Goal: Navigation & Orientation: Find specific page/section

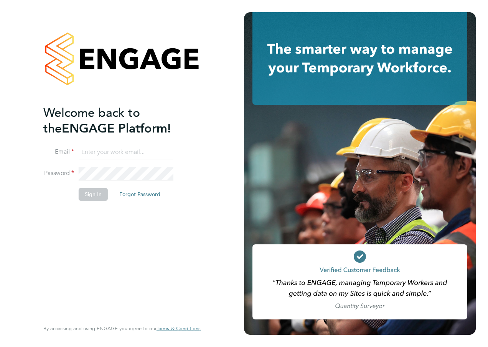
type input "aziza.said@ncclondon.ac.uk"
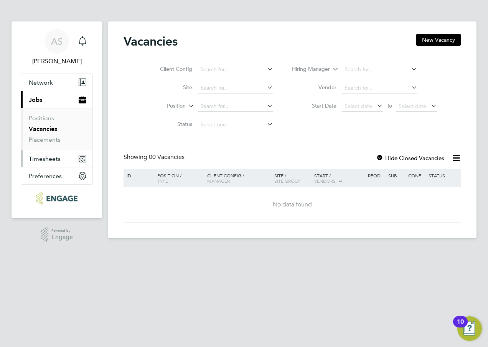
click at [46, 161] on span "Timesheets" at bounding box center [45, 158] width 32 height 7
click at [44, 160] on span "Timesheets" at bounding box center [45, 158] width 32 height 7
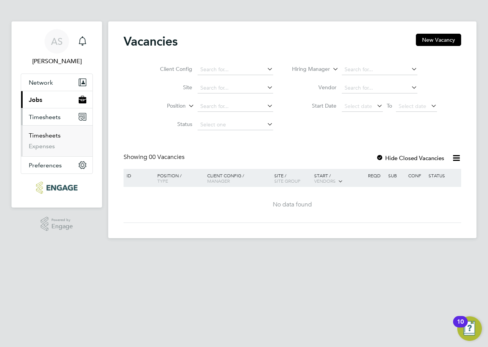
click at [43, 135] on link "Timesheets" at bounding box center [45, 135] width 32 height 7
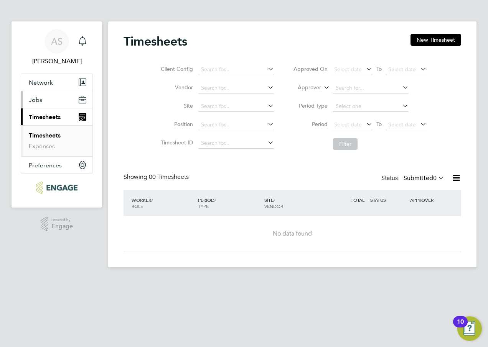
click at [38, 97] on span "Jobs" at bounding box center [35, 99] width 13 height 7
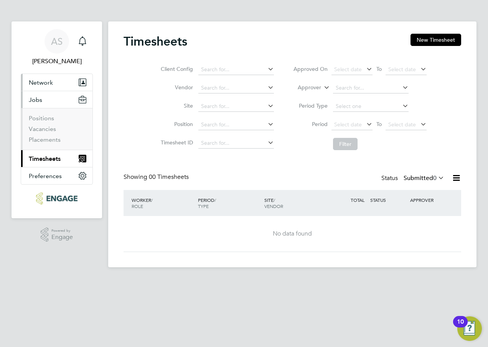
click at [38, 86] on span "Network" at bounding box center [41, 82] width 24 height 7
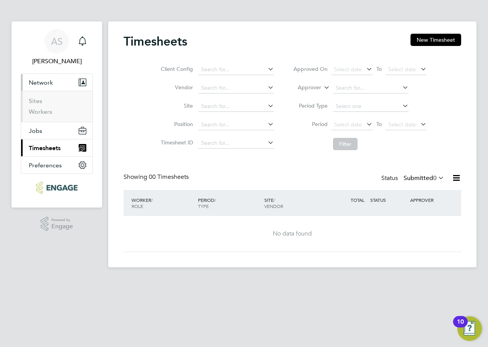
click at [38, 86] on span "Network" at bounding box center [41, 82] width 24 height 7
